Goal: Task Accomplishment & Management: Manage account settings

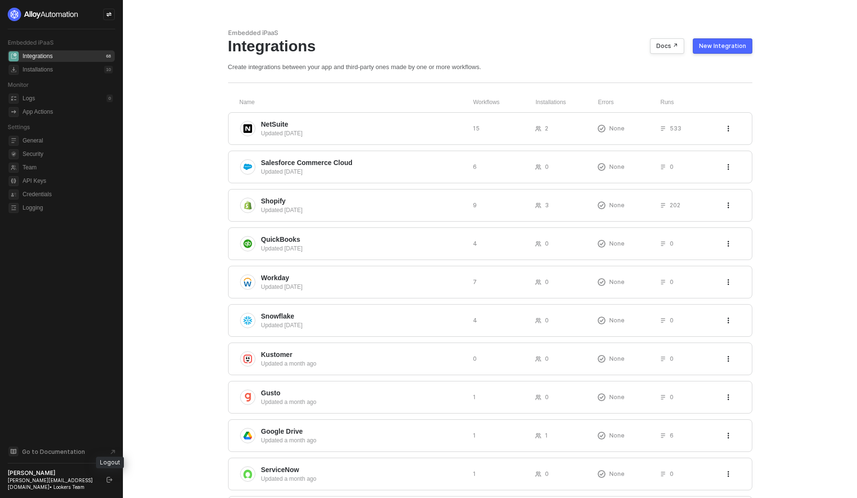
click at [110, 483] on button "button" at bounding box center [110, 480] width 12 height 12
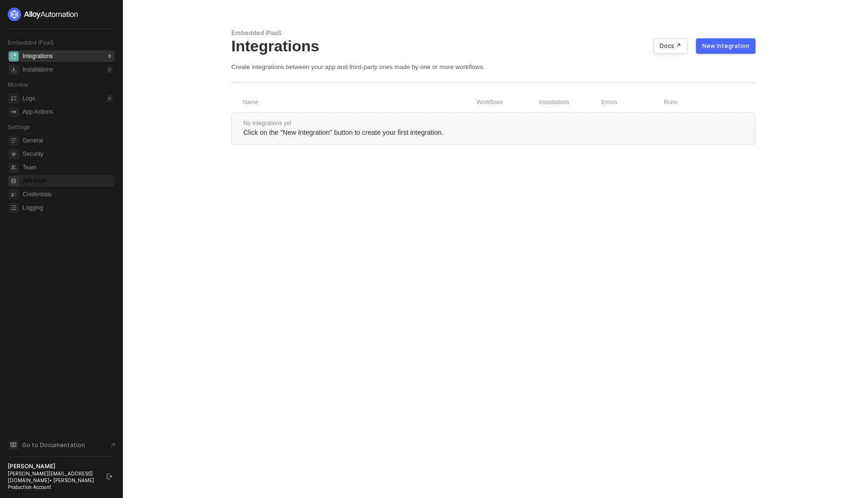
click at [54, 184] on span "API Keys" at bounding box center [68, 181] width 90 height 12
